Goal: Complete application form

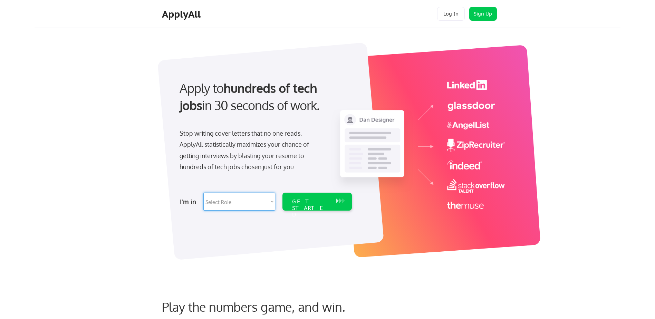
click at [231, 201] on select "Select Role Software Engineering Product Management Customer Success Sales UI/U…" at bounding box center [239, 202] width 72 height 18
select select ""hr_recruiting""
click at [203, 193] on select "Select Role Software Engineering Product Management Customer Success Sales UI/U…" at bounding box center [239, 202] width 72 height 18
select select ""hr_recruiting""
click at [301, 201] on div "GET STARTED" at bounding box center [310, 208] width 37 height 20
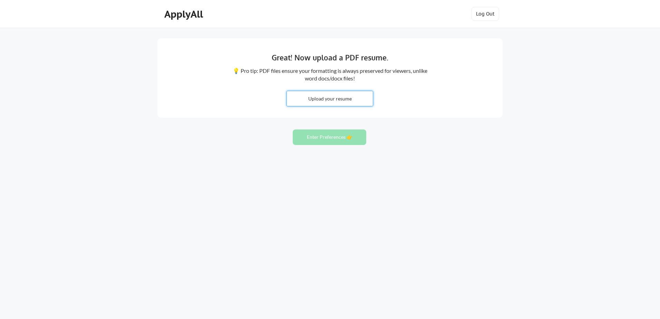
click at [337, 96] on input "file" at bounding box center [330, 98] width 86 height 15
type input "C:\fakepath\Aug 2025 MRR Resume.docxFinal.docx"
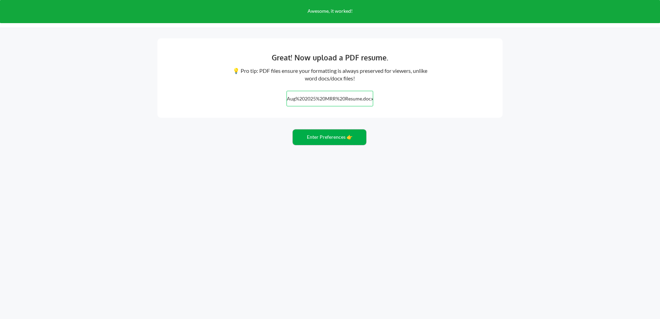
click at [327, 136] on button "Enter Preferences 👉" at bounding box center [330, 137] width 74 height 16
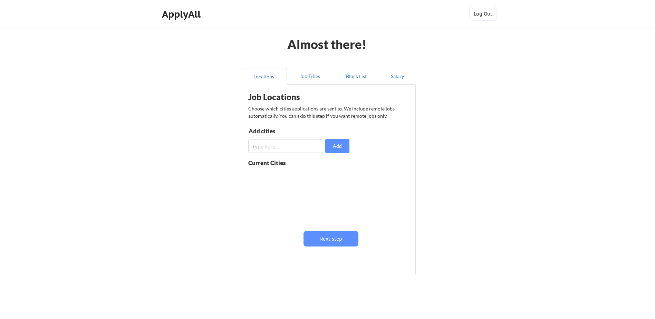
click at [294, 145] on input "input" at bounding box center [285, 146] width 75 height 14
type input "columbus, Oh"
click at [337, 144] on button "Add" at bounding box center [337, 146] width 24 height 14
drag, startPoint x: 273, startPoint y: 139, endPoint x: 269, endPoint y: 146, distance: 8.5
click at [269, 146] on div "Add cities Add" at bounding box center [299, 140] width 103 height 25
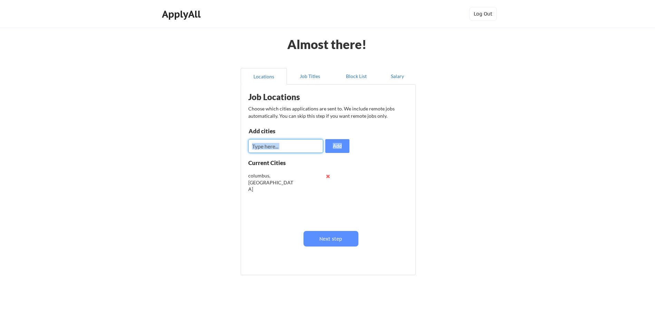
click at [300, 145] on input "input" at bounding box center [285, 146] width 75 height 14
click at [289, 143] on input "input" at bounding box center [285, 146] width 75 height 14
type input "Indianapolis, In"
click at [334, 147] on button "Add" at bounding box center [337, 146] width 24 height 14
click at [279, 148] on input "input" at bounding box center [285, 146] width 75 height 14
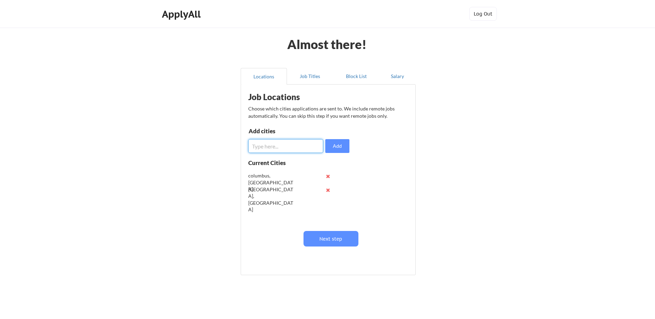
type input "S"
type input "R"
type input "North carolina"
click at [336, 145] on button "Add" at bounding box center [337, 146] width 24 height 14
click at [292, 146] on input "input" at bounding box center [285, 146] width 75 height 14
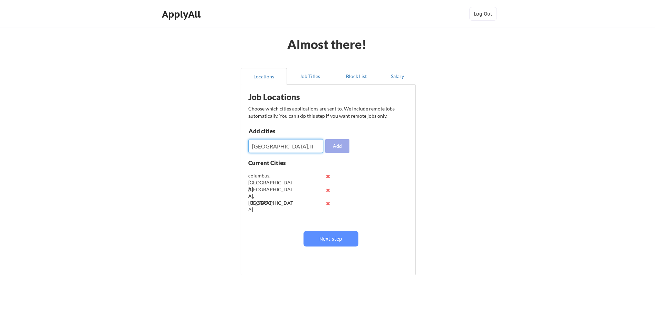
type input "Chicago, Il"
click at [331, 146] on button "Add" at bounding box center [337, 146] width 24 height 14
click at [259, 143] on input "input" at bounding box center [285, 146] width 75 height 14
type input "N"
type input "South Carolina"
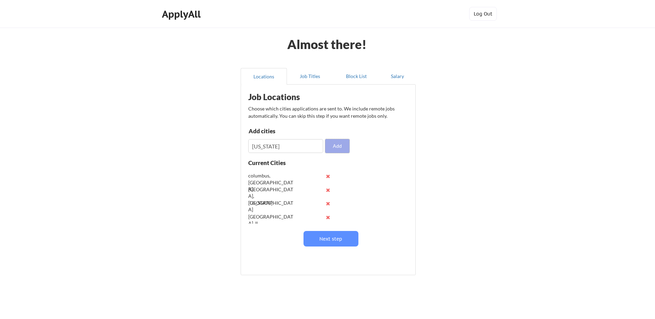
click at [341, 145] on button "Add" at bounding box center [337, 146] width 24 height 14
click at [286, 147] on input "input" at bounding box center [285, 146] width 75 height 14
type input "New York, New York"
click at [334, 150] on button "Add" at bounding box center [337, 146] width 24 height 14
click at [321, 237] on button "Next step" at bounding box center [331, 239] width 55 height 16
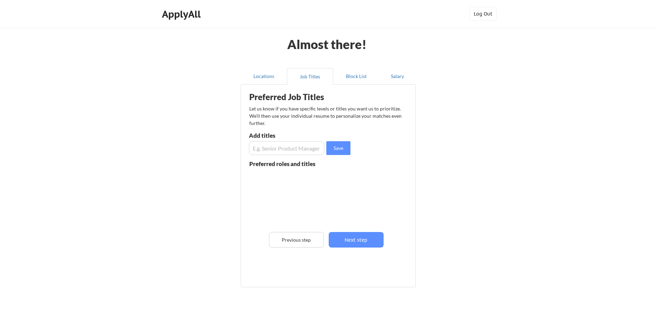
click at [269, 154] on input "input" at bounding box center [286, 148] width 75 height 14
type input "S"
type input "VP, HR"
click at [339, 145] on button "Save" at bounding box center [338, 148] width 24 height 14
click at [280, 152] on input "input" at bounding box center [286, 148] width 75 height 14
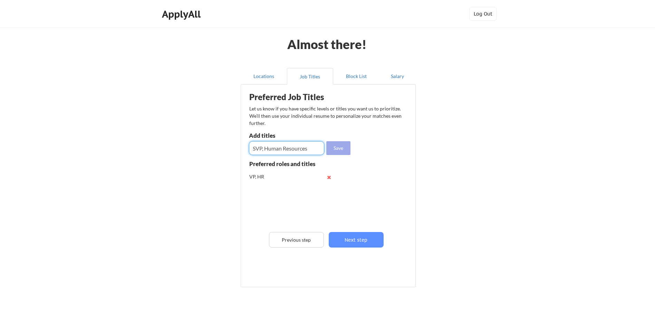
type input "SVP, Human Resources"
click at [345, 144] on button "Save" at bounding box center [338, 148] width 24 height 14
click at [275, 148] on input "input" at bounding box center [286, 148] width 75 height 14
type input "Sr. HR Director"
click at [341, 147] on button "Save" at bounding box center [338, 148] width 24 height 14
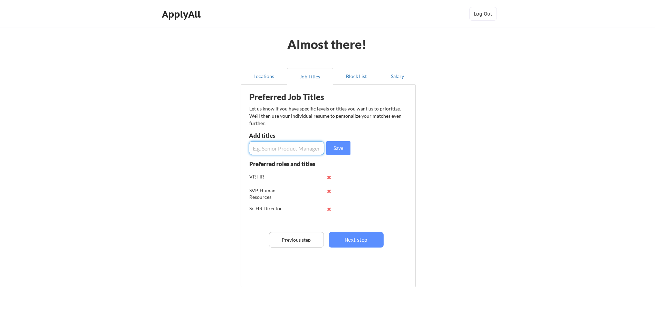
click at [270, 146] on input "input" at bounding box center [286, 148] width 75 height 14
type input "Chief People Officer"
drag, startPoint x: 344, startPoint y: 143, endPoint x: 300, endPoint y: 143, distance: 43.9
click at [342, 144] on button "Save" at bounding box center [338, 148] width 24 height 14
click at [260, 148] on input "input" at bounding box center [286, 148] width 75 height 14
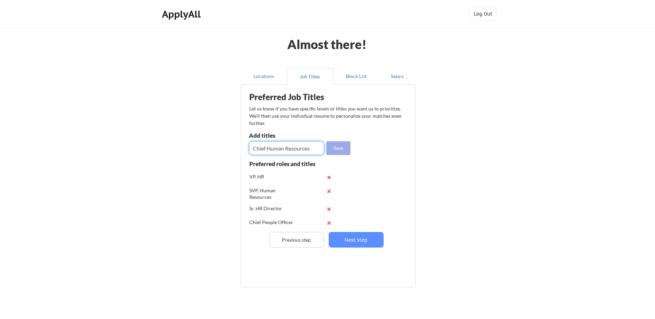
type input "Chief Human Resources"
drag, startPoint x: 338, startPoint y: 146, endPoint x: 342, endPoint y: 147, distance: 3.9
click at [340, 147] on button "Save" at bounding box center [338, 148] width 24 height 14
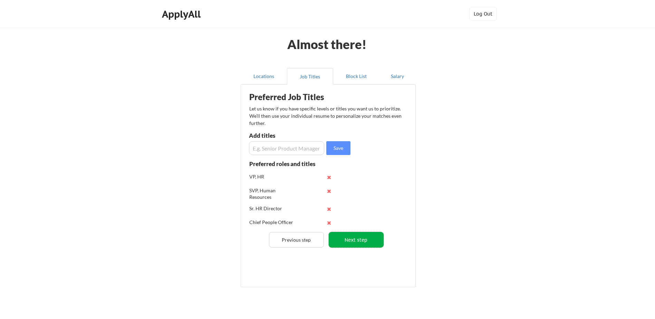
click at [358, 237] on button "Next step" at bounding box center [356, 240] width 55 height 16
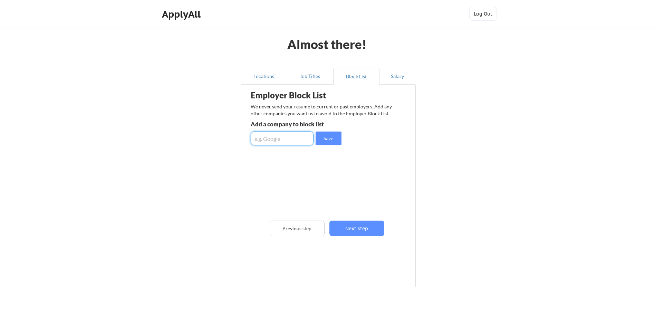
click at [288, 138] on input "input" at bounding box center [282, 139] width 63 height 14
type input "Bath and Body Works"
click at [327, 135] on button "Save" at bounding box center [329, 139] width 26 height 14
click at [271, 143] on input "input" at bounding box center [282, 139] width 63 height 14
type input "Deployed Services"
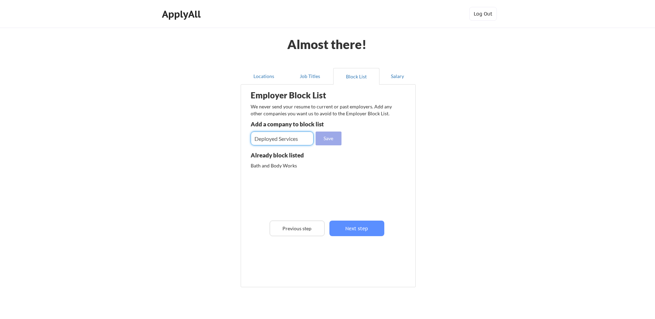
click at [328, 136] on button "Save" at bounding box center [329, 139] width 26 height 14
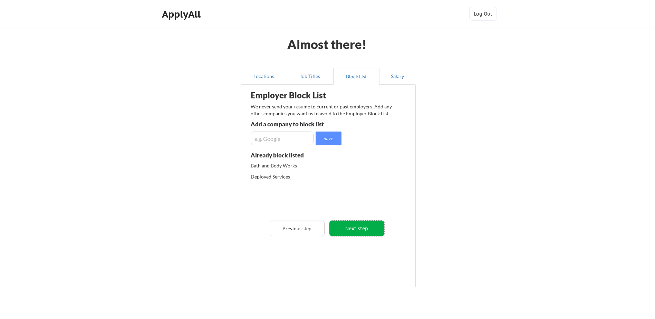
click at [346, 227] on button "Next step" at bounding box center [356, 229] width 55 height 16
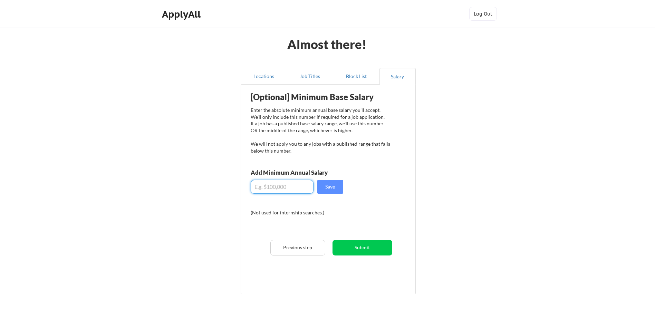
click at [285, 189] on input "input" at bounding box center [282, 187] width 63 height 14
type input "$5"
click at [328, 187] on button "Save" at bounding box center [330, 187] width 26 height 14
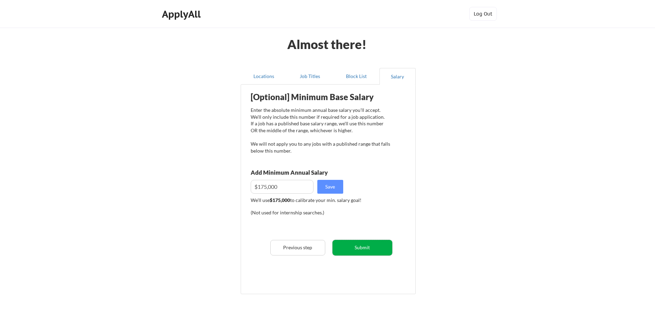
drag, startPoint x: 360, startPoint y: 241, endPoint x: 246, endPoint y: 208, distance: 118.7
click at [242, 213] on div "Employer Block List We never send your resume to current or past employers. Add…" at bounding box center [328, 189] width 175 height 210
drag, startPoint x: 289, startPoint y: 185, endPoint x: 197, endPoint y: 182, distance: 92.2
click at [200, 181] on div "Almost there! Locations Job Titles Block List Salary Employer Block List We nev…" at bounding box center [327, 178] width 655 height 357
type input "$150,000"
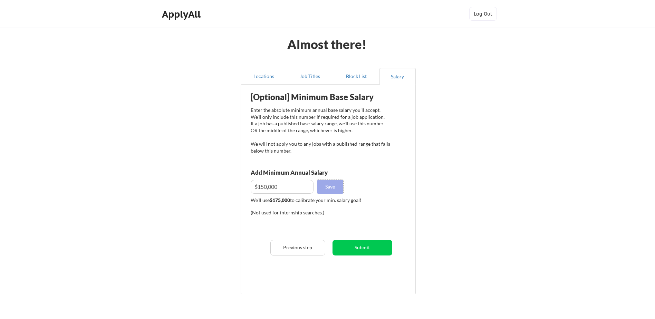
click at [335, 185] on button "Save" at bounding box center [330, 187] width 26 height 14
drag, startPoint x: 363, startPoint y: 245, endPoint x: 292, endPoint y: 223, distance: 74.9
click at [292, 223] on div "[Optional] Minimum Base Salary Enter the absolute minimum annual base salary yo…" at bounding box center [329, 187] width 170 height 198
click at [303, 190] on input "input" at bounding box center [282, 187] width 63 height 14
click at [371, 243] on button "Submit" at bounding box center [363, 248] width 60 height 16
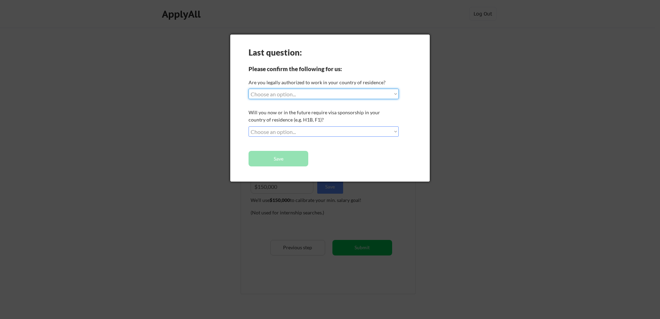
click at [393, 94] on select "Choose an option... Yes, I am a US Citizen Yes, I am a Canadian Citizen Yes, I …" at bounding box center [324, 94] width 150 height 10
select select ""yes__i_am_a_us_citizen""
click at [249, 89] on select "Choose an option... Yes, I am a US Citizen Yes, I am a Canadian Citizen Yes, I …" at bounding box center [324, 94] width 150 height 10
click at [397, 131] on select "Choose an option... No, I will not need sponsorship Yes, I will need sponsorship" at bounding box center [324, 131] width 150 height 10
select select ""no__i_will_not_need_sponsorship""
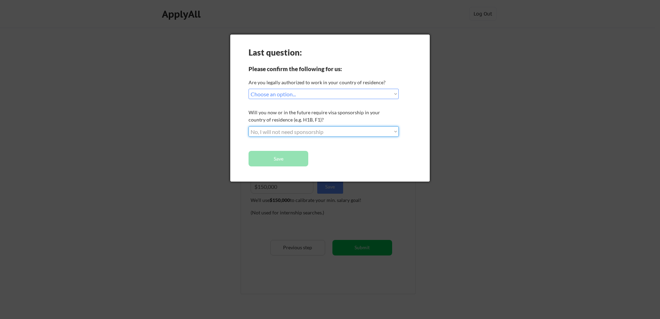
click at [249, 126] on select "Choose an option... No, I will not need sponsorship Yes, I will need sponsorship" at bounding box center [324, 131] width 150 height 10
click at [267, 160] on button "Save" at bounding box center [279, 159] width 60 height 16
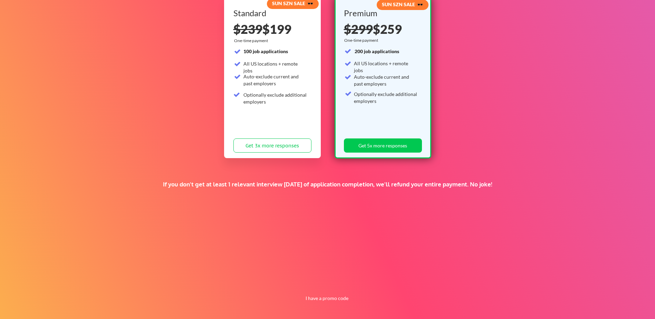
scroll to position [86, 0]
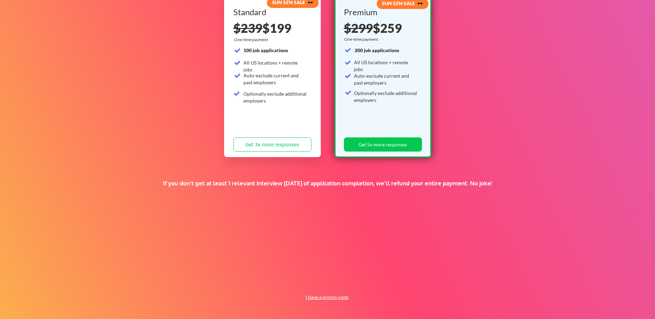
click at [330, 294] on button "I have a promo code" at bounding box center [327, 297] width 51 height 8
drag, startPoint x: 364, startPoint y: 278, endPoint x: 394, endPoint y: 187, distance: 96.5
click at [364, 277] on button "Submit" at bounding box center [363, 281] width 36 height 14
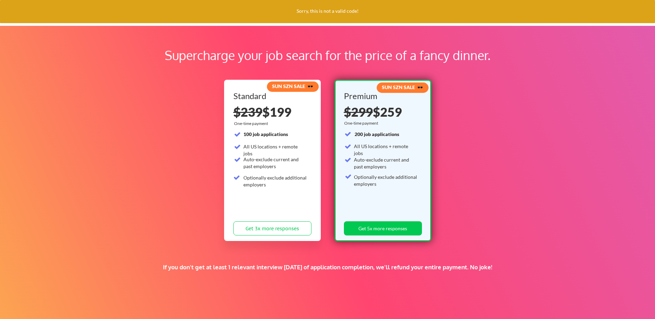
scroll to position [0, 0]
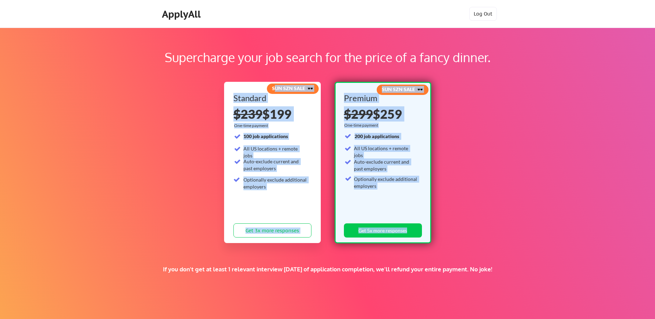
drag, startPoint x: 272, startPoint y: 87, endPoint x: 318, endPoint y: 80, distance: 46.0
click at [318, 80] on div "SUN SZN SALE 🕶️ Standard $239 $199 One-time payment 100 job applications All US…" at bounding box center [327, 161] width 207 height 167
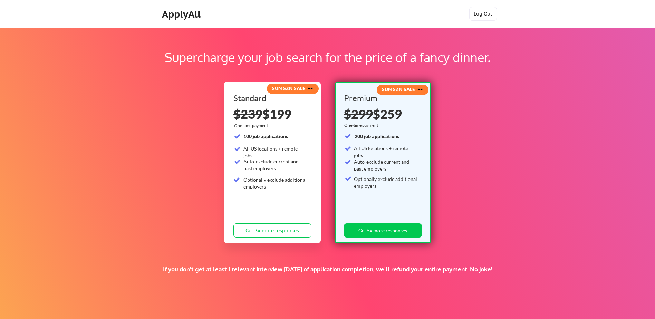
drag, startPoint x: 318, startPoint y: 80, endPoint x: 291, endPoint y: 71, distance: 28.3
click at [291, 71] on div "Supercharge your job search for the price of a fancy dinner." at bounding box center [327, 61] width 580 height 26
click at [511, 75] on div "Supercharge your job search for the price of a fancy dinner. SUN SZN SALE 🕶️ St…" at bounding box center [327, 216] width 655 height 377
